Goal: Task Accomplishment & Management: Manage account settings

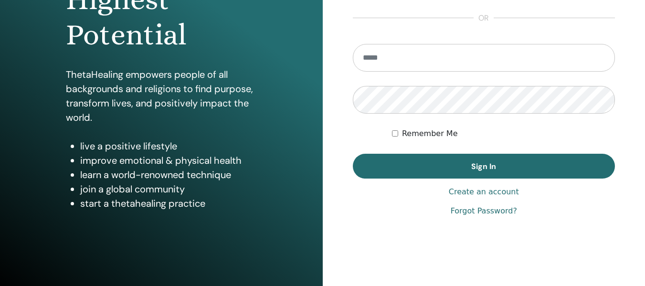
scroll to position [159, 0]
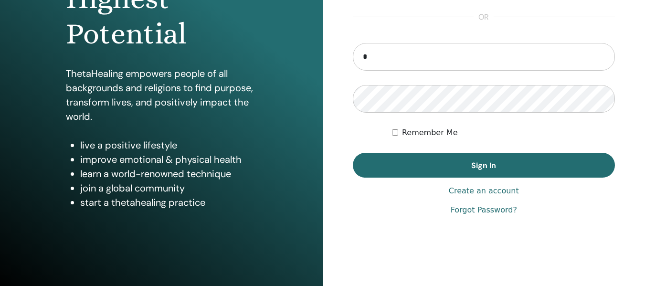
type input "**********"
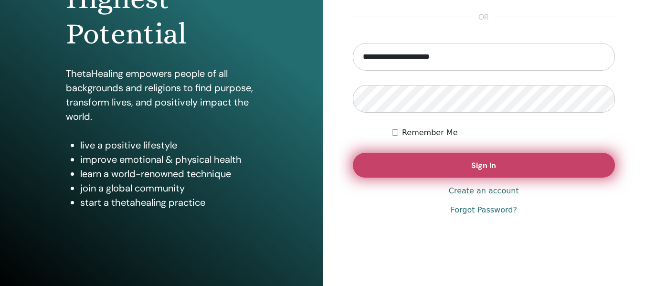
click at [466, 160] on button "Sign In" at bounding box center [484, 165] width 263 height 25
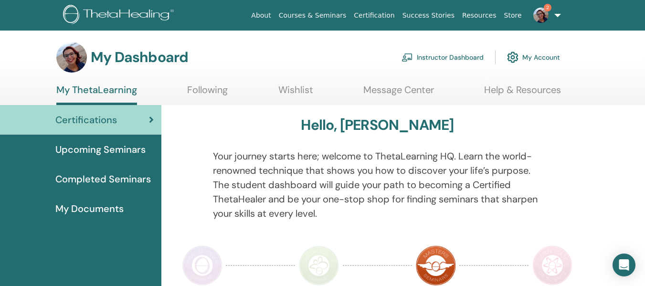
click at [542, 16] on img at bounding box center [540, 15] width 15 height 15
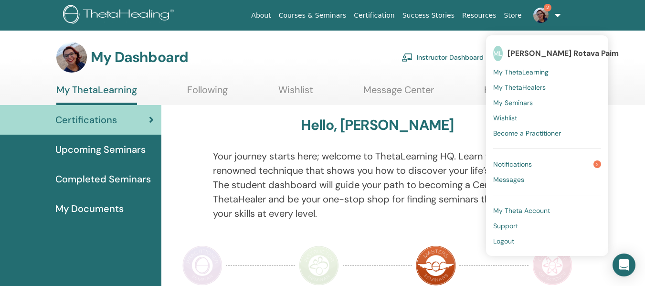
click at [541, 164] on link "Notifications 2" at bounding box center [547, 164] width 108 height 15
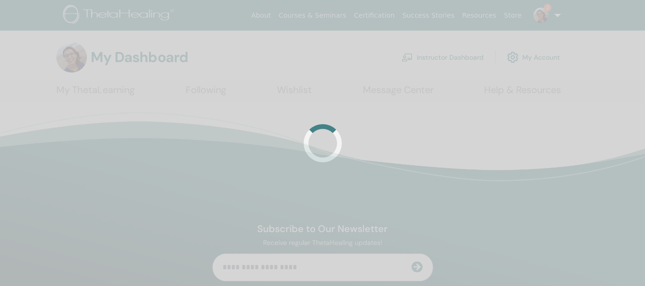
click at [541, 164] on div at bounding box center [322, 143] width 645 height 286
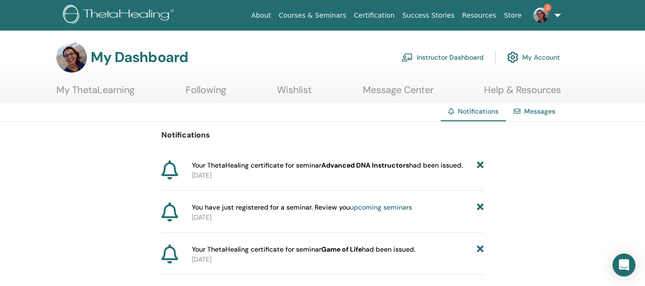
click at [367, 168] on b "Advanced DNA Instructors" at bounding box center [365, 165] width 88 height 9
click at [546, 19] on img at bounding box center [540, 15] width 15 height 15
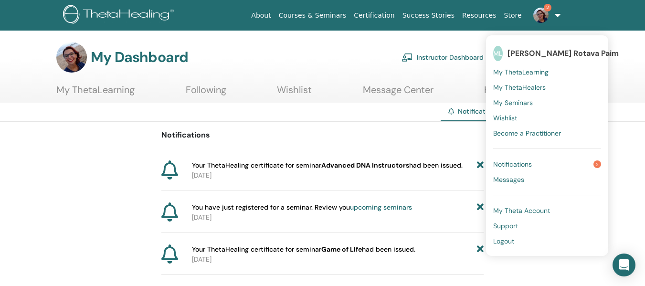
click at [125, 86] on link "My ThetaLearning" at bounding box center [95, 93] width 78 height 19
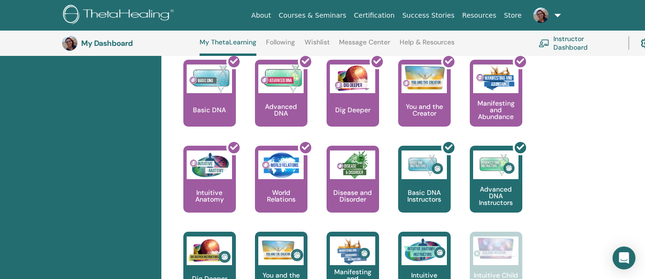
scroll to position [423, 0]
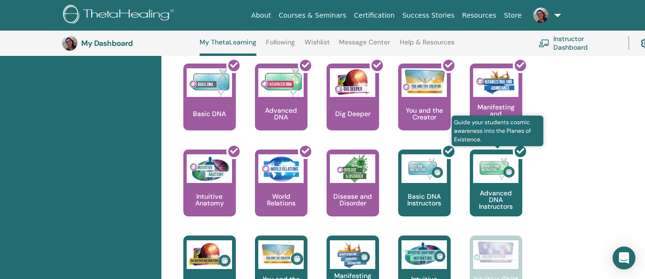
click at [500, 180] on div at bounding box center [502, 187] width 53 height 86
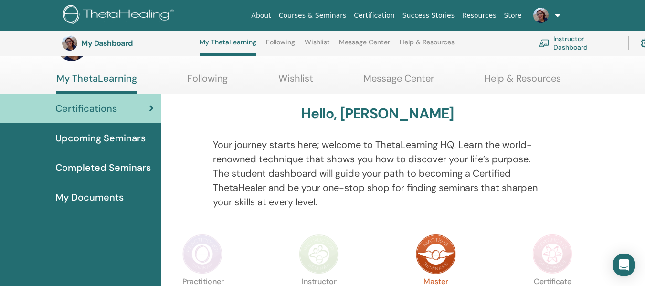
scroll to position [33, 0]
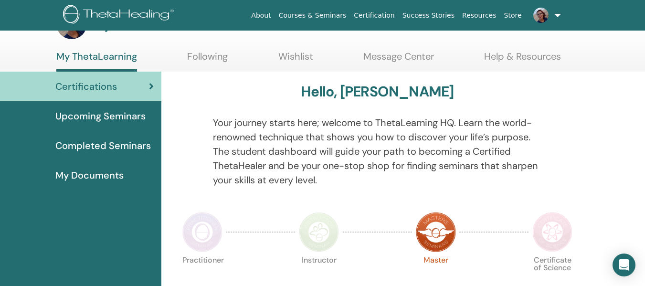
click at [134, 144] on span "Completed Seminars" at bounding box center [102, 145] width 95 height 14
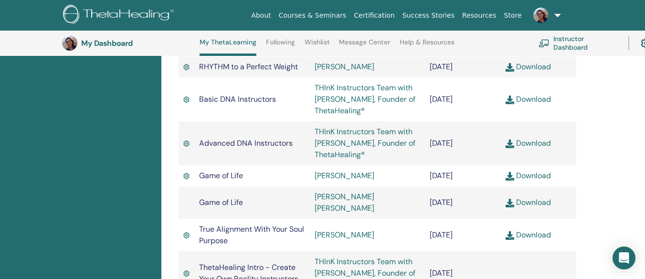
scroll to position [625, 0]
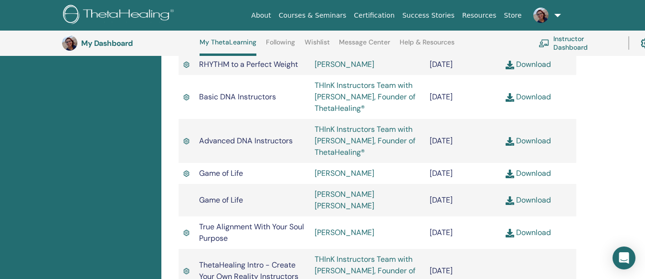
click at [509, 146] on img at bounding box center [510, 141] width 9 height 9
